Goal: Navigation & Orientation: Find specific page/section

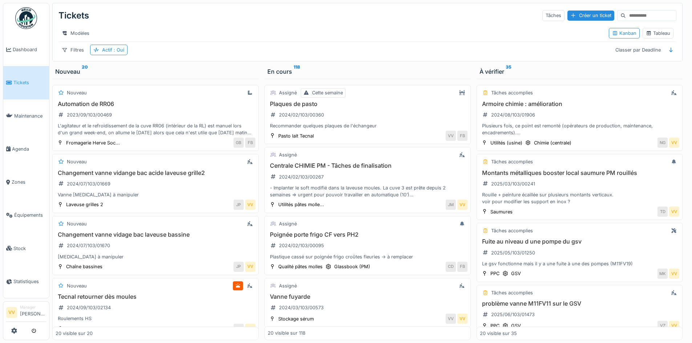
scroll to position [182, 0]
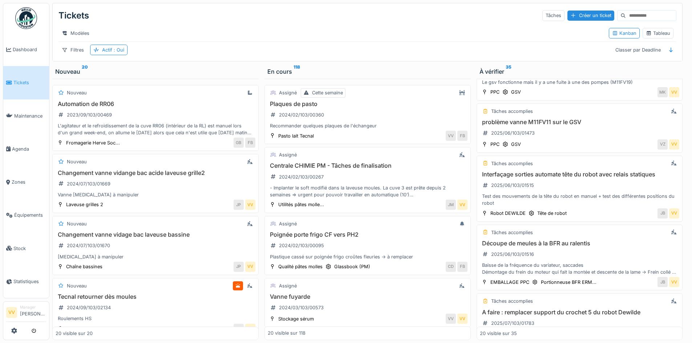
click at [13, 79] on span "Tickets" at bounding box center [29, 82] width 33 height 7
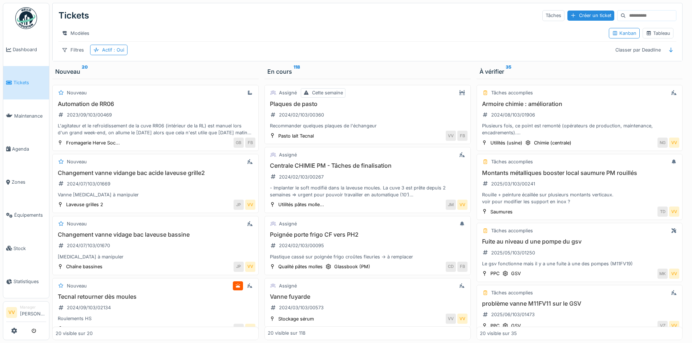
click at [20, 81] on span "Tickets" at bounding box center [29, 82] width 33 height 7
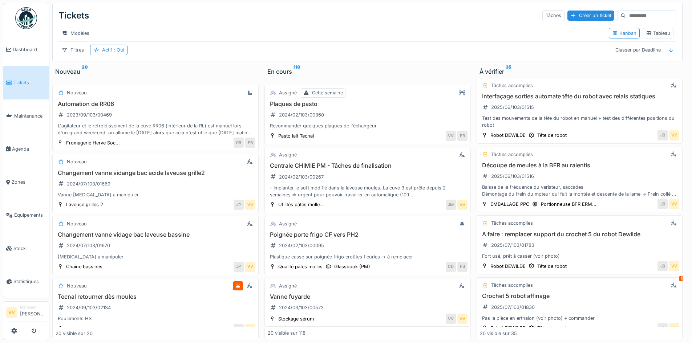
scroll to position [5, 0]
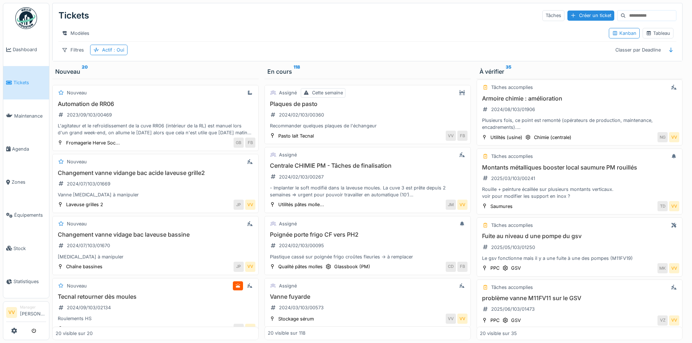
click at [8, 81] on icon at bounding box center [9, 82] width 6 height 5
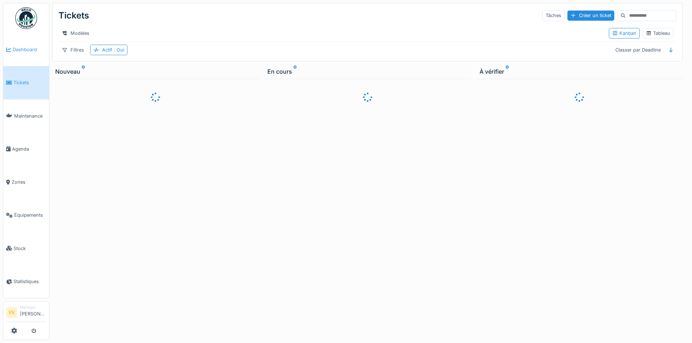
click at [19, 46] on span "Dashboard" at bounding box center [29, 49] width 33 height 7
